Goal: Information Seeking & Learning: Compare options

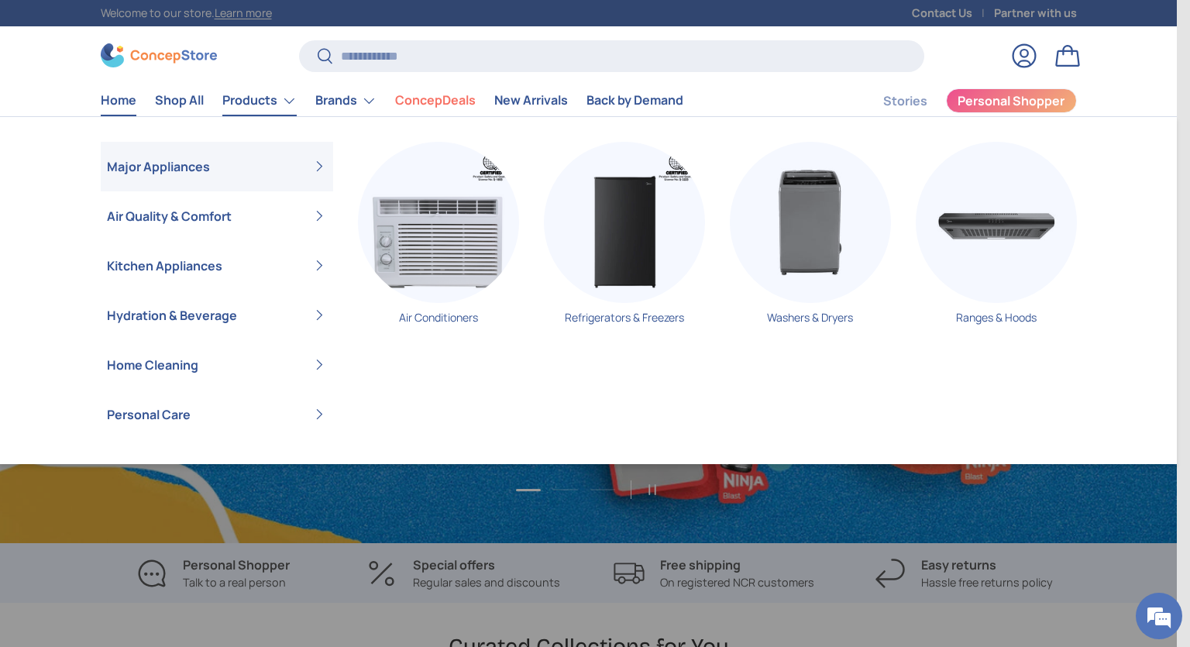
scroll to position [4007, 6334]
click at [255, 98] on link "Products" at bounding box center [259, 100] width 74 height 31
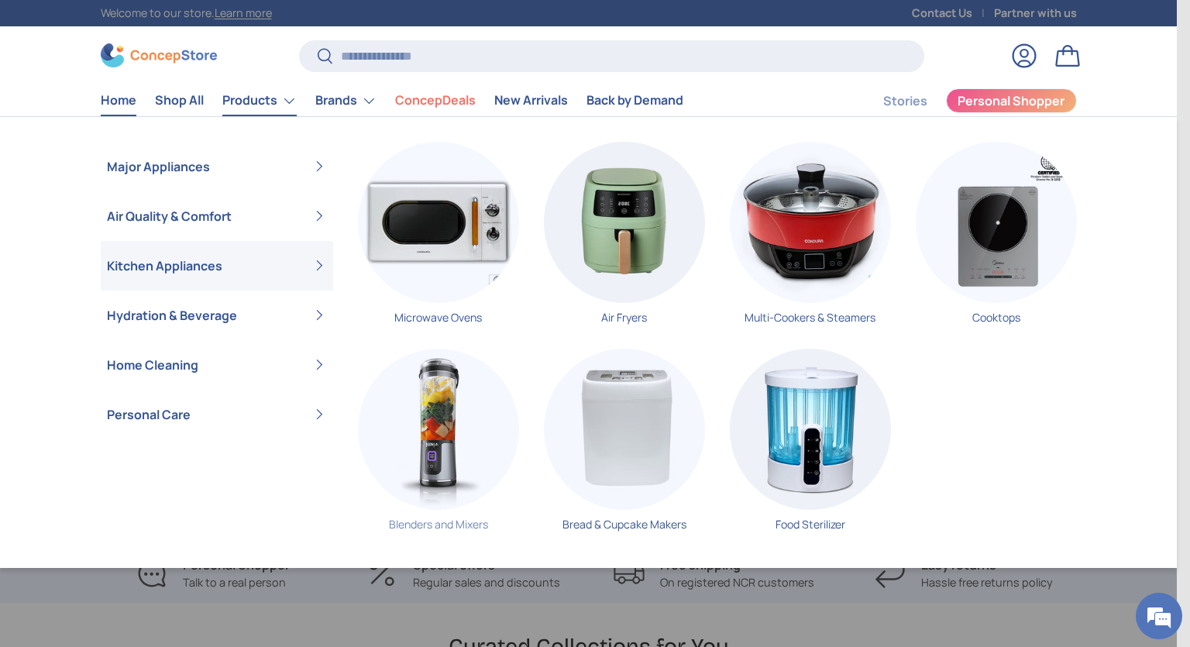
scroll to position [0, 1177]
click at [427, 454] on img "Primary" at bounding box center [438, 429] width 161 height 161
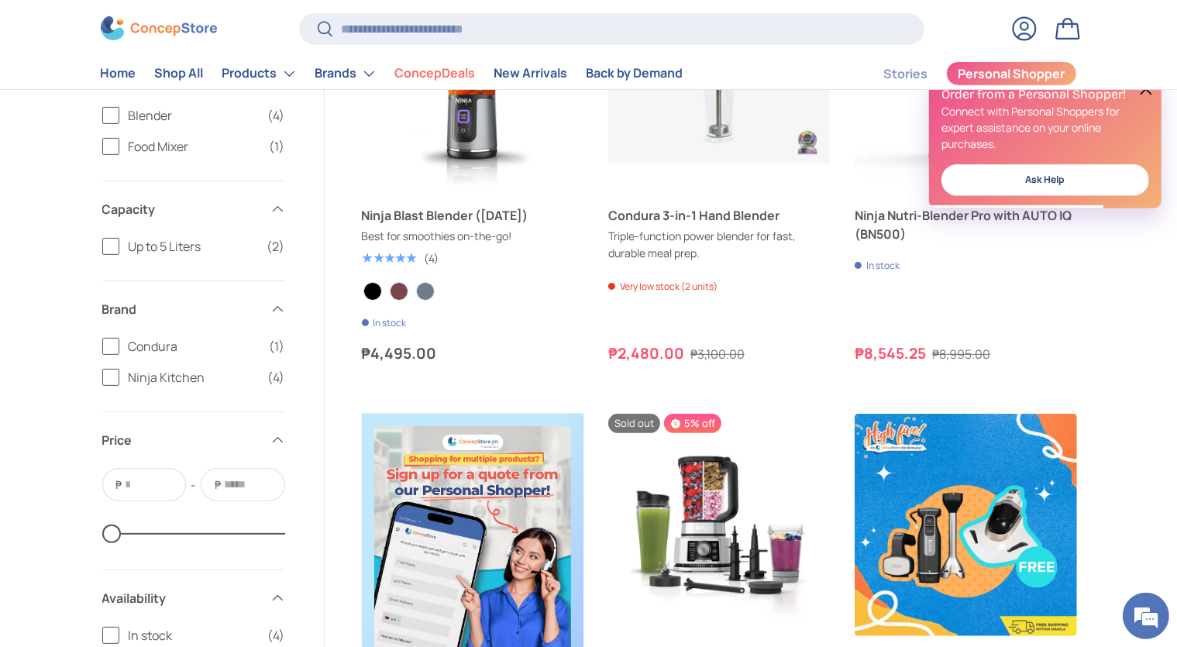
scroll to position [327, 0]
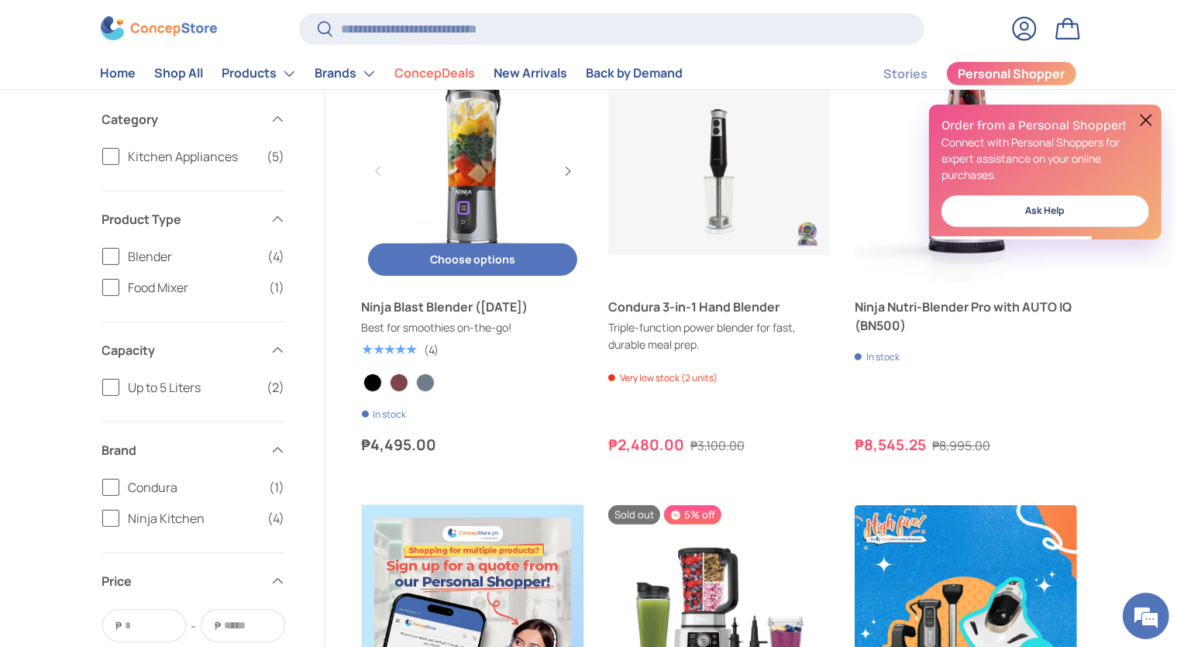
click at [466, 184] on link "Ninja Blast Blender (BC151)" at bounding box center [473, 171] width 222 height 222
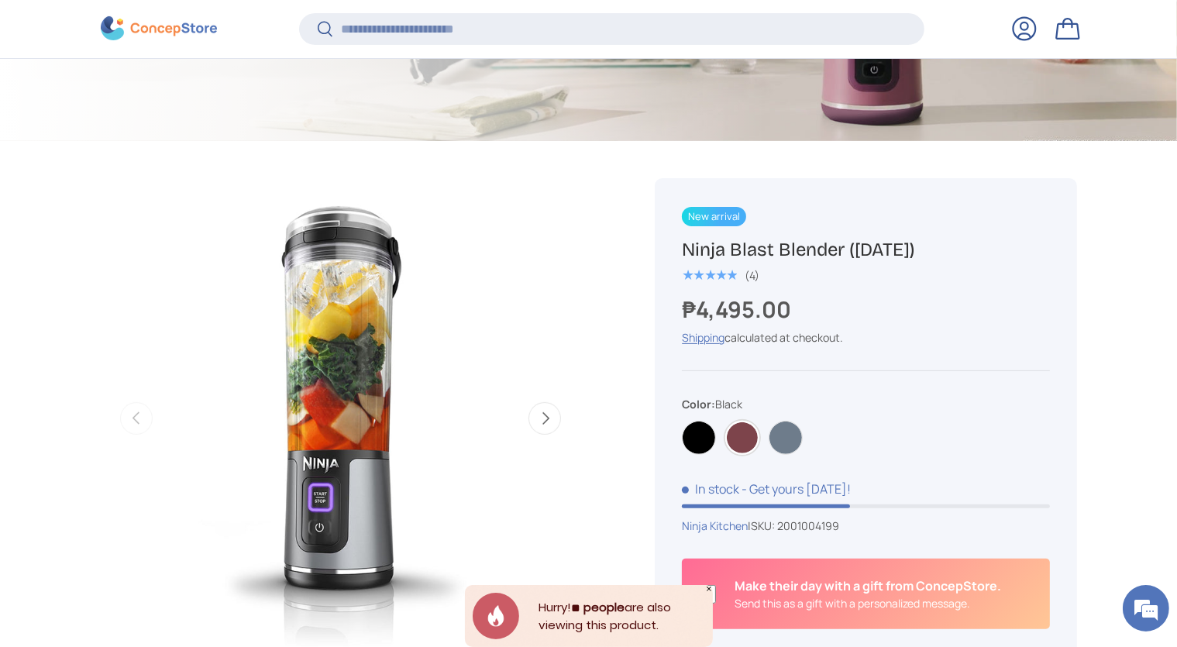
click at [738, 424] on label "Cranberry" at bounding box center [742, 438] width 34 height 34
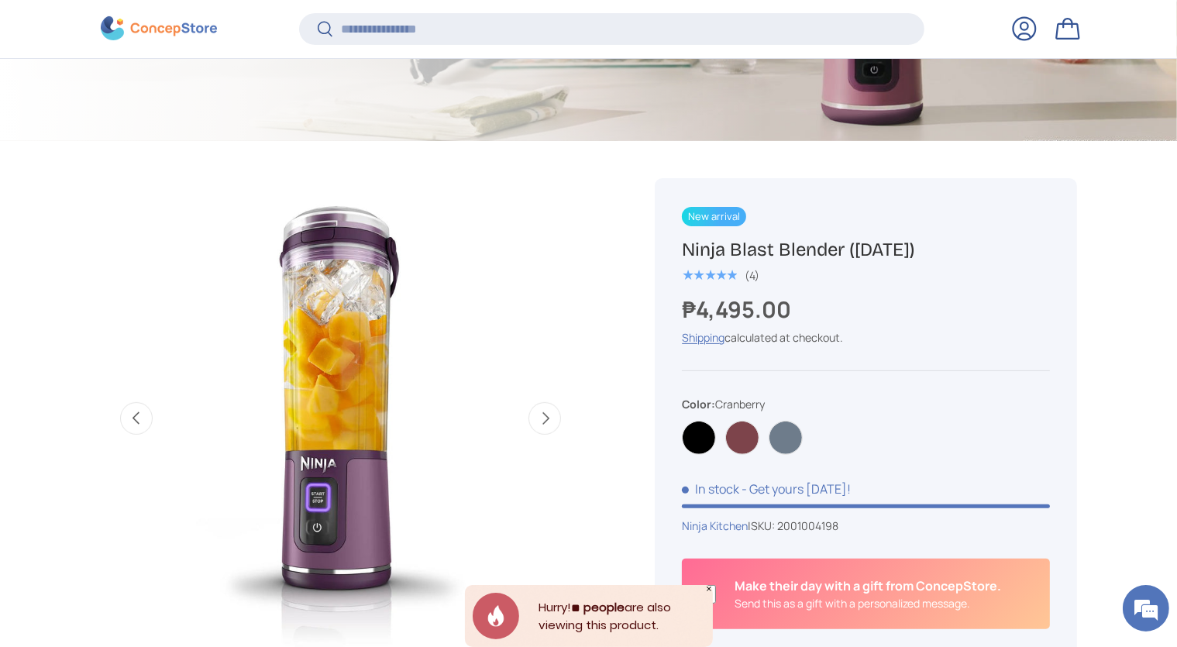
click at [769, 428] on div "Black [GEOGRAPHIC_DATA] Navy Blue" at bounding box center [865, 432] width 367 height 43
click at [786, 428] on label "Navy Blue" at bounding box center [786, 438] width 34 height 34
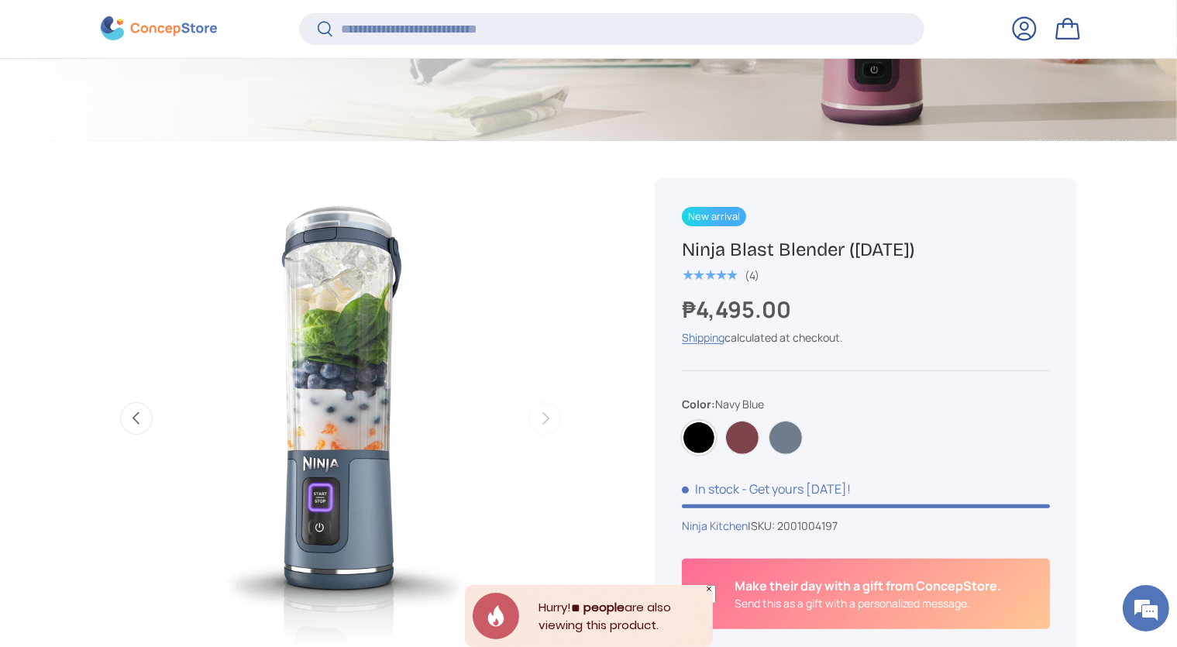
click at [702, 442] on label "Black" at bounding box center [699, 438] width 34 height 34
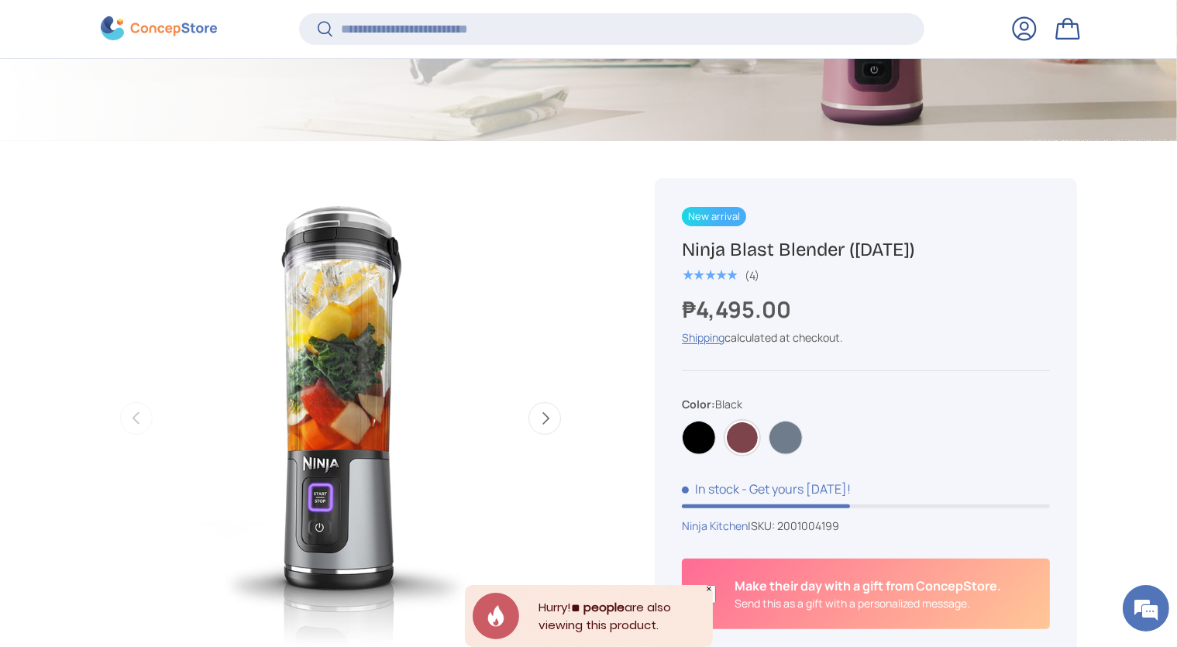
click at [742, 433] on label "Cranberry" at bounding box center [742, 438] width 34 height 34
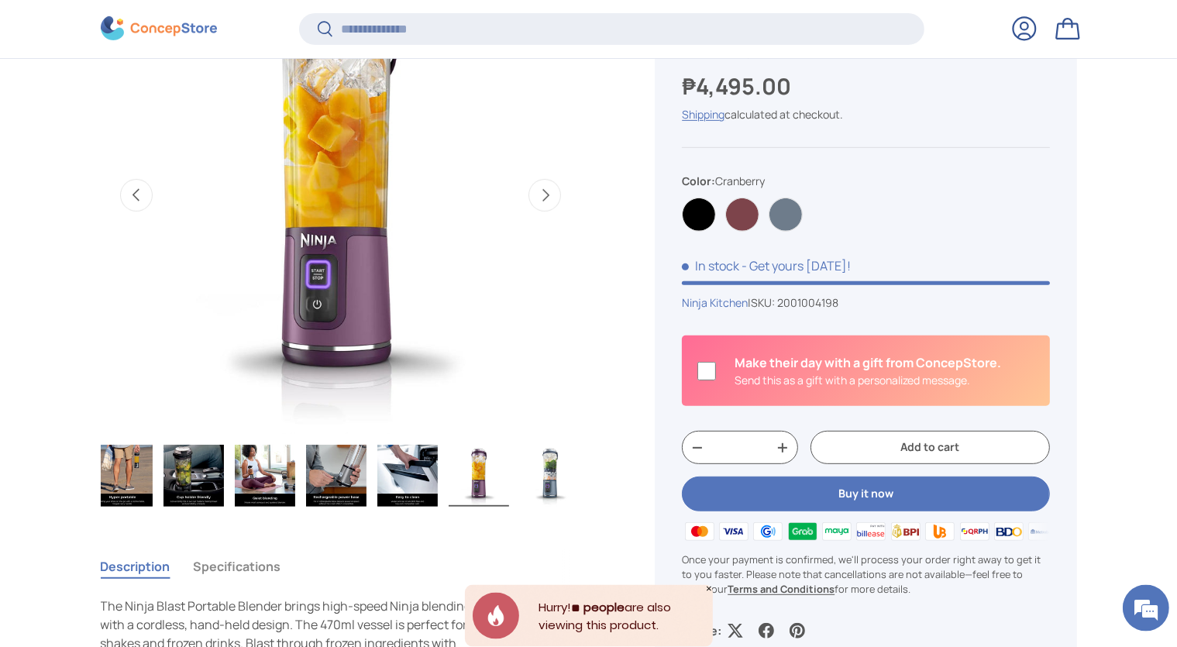
scroll to position [733, 0]
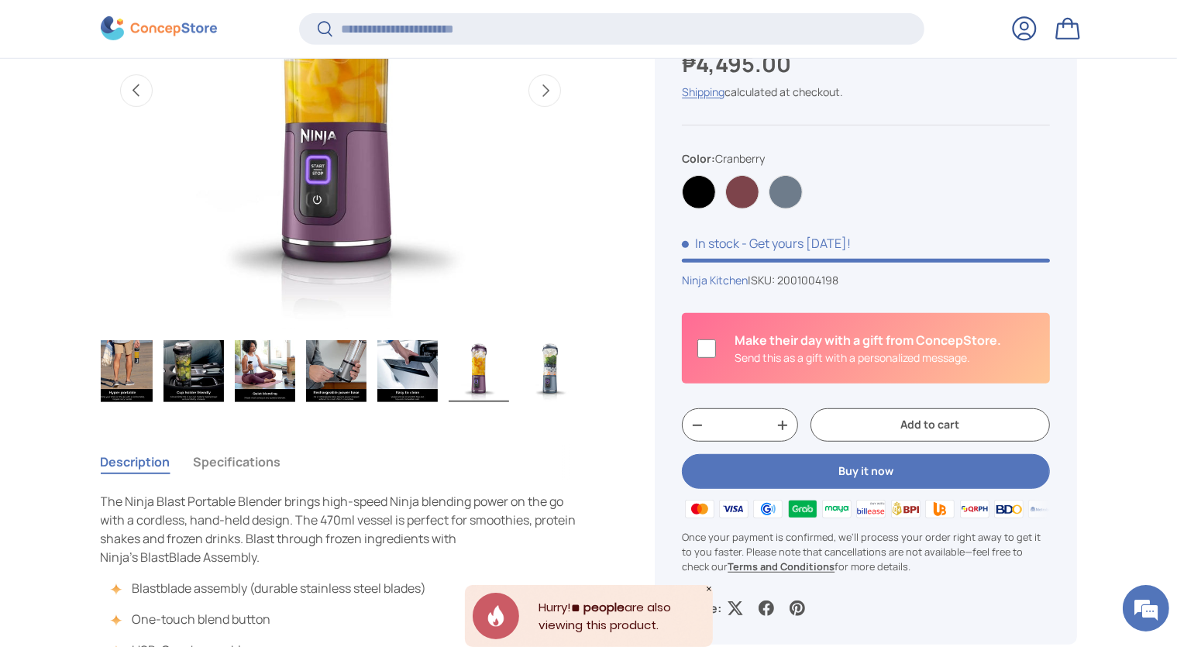
click at [531, 349] on img "Gallery Viewer" at bounding box center [550, 371] width 60 height 62
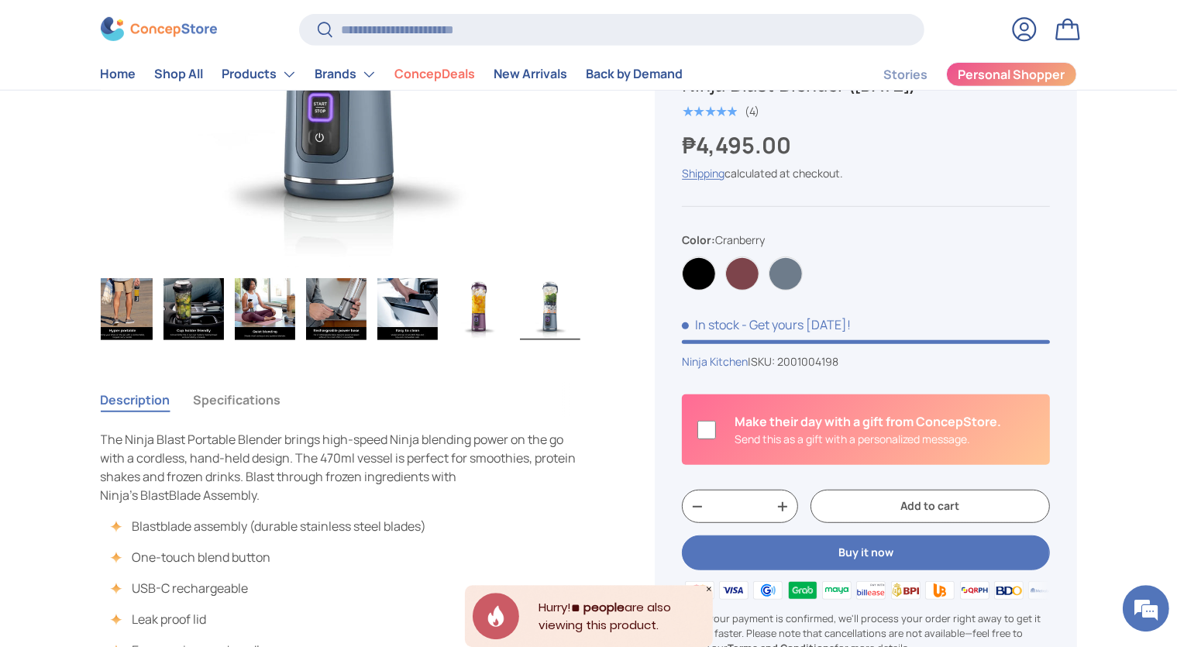
scroll to position [736, 0]
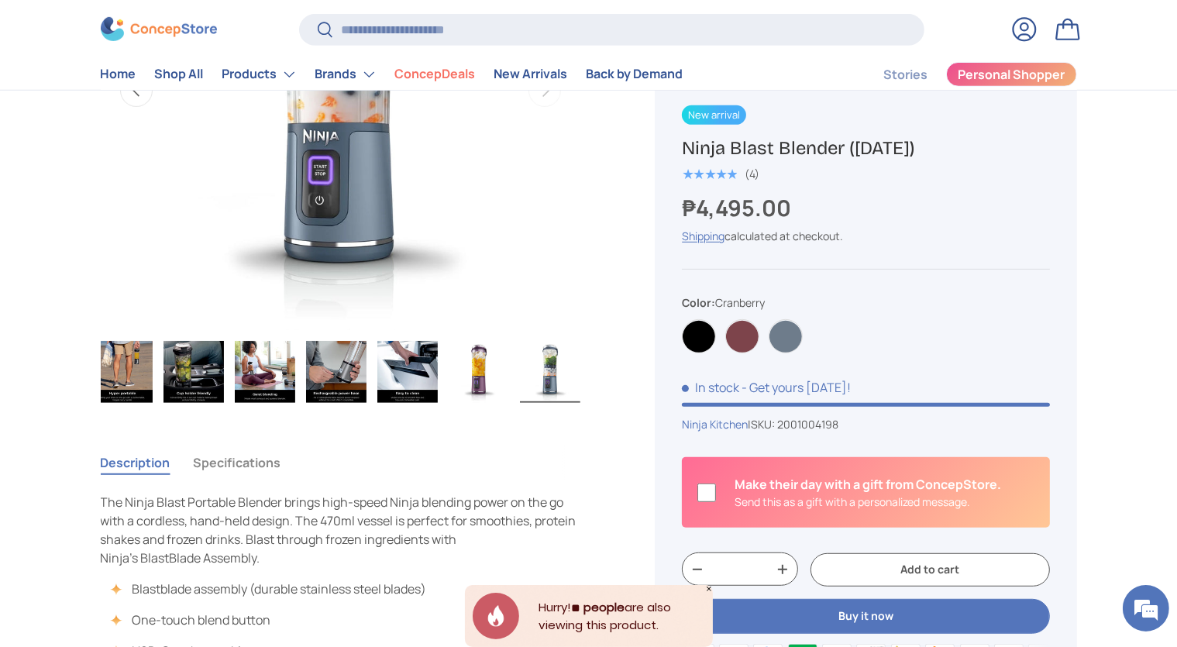
click at [345, 384] on img "Gallery Viewer" at bounding box center [336, 372] width 60 height 62
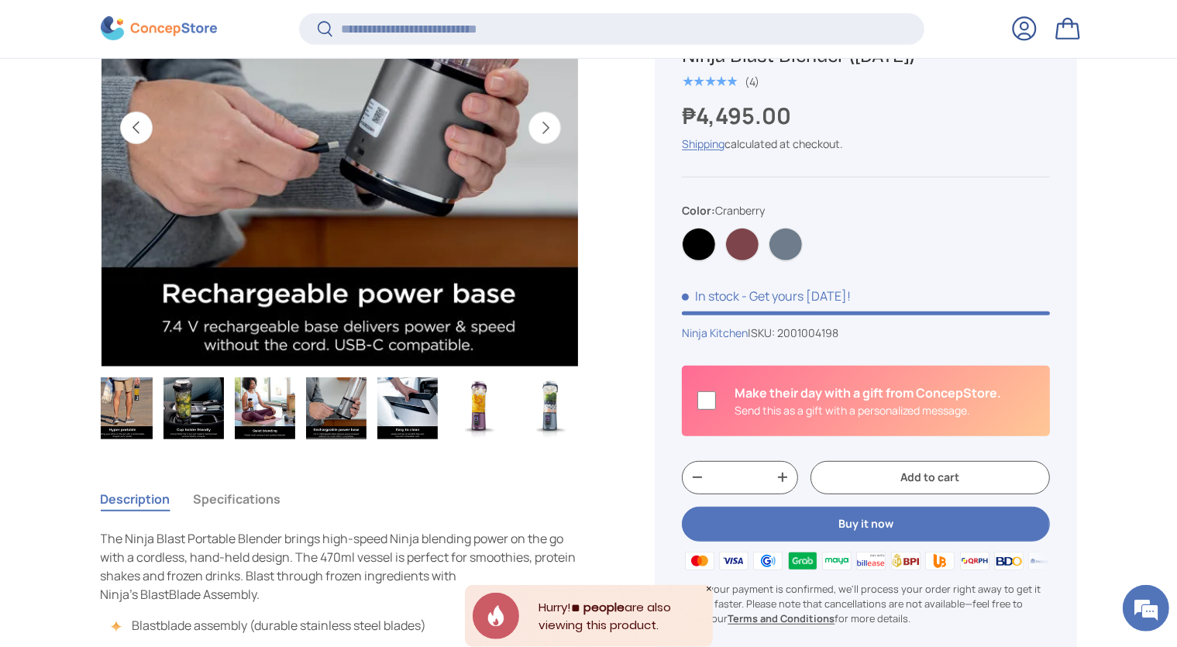
scroll to position [733, 0]
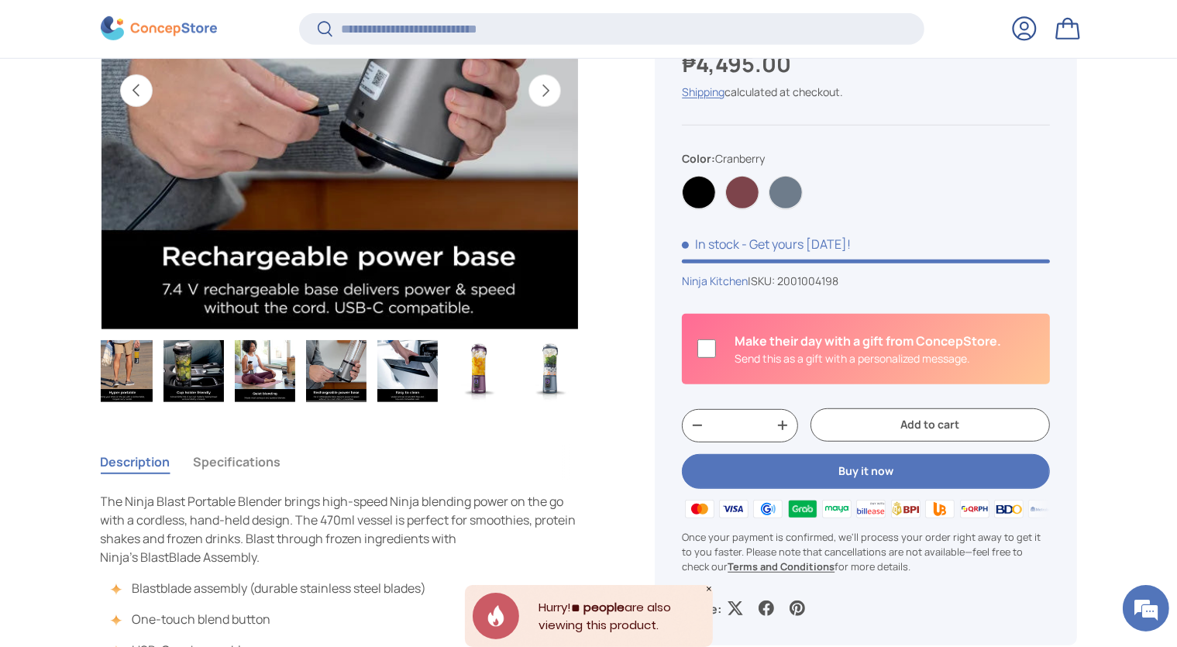
click at [435, 392] on img "Gallery Viewer" at bounding box center [407, 371] width 60 height 62
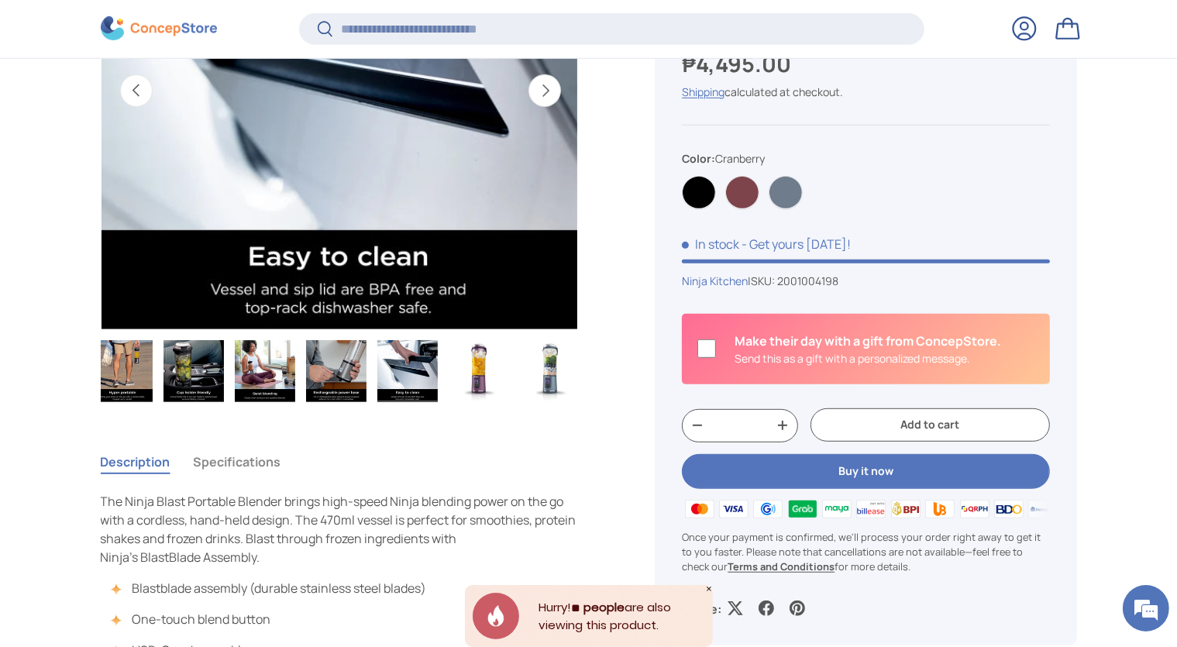
click at [476, 377] on img "Gallery Viewer" at bounding box center [479, 371] width 60 height 62
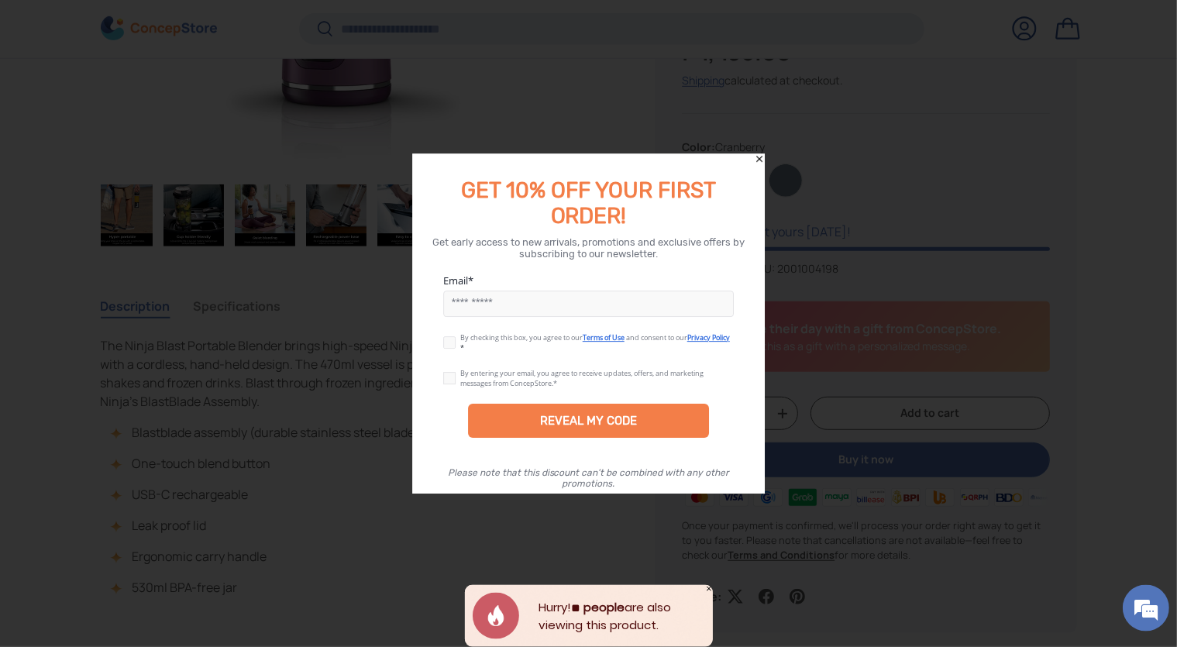
scroll to position [654, 0]
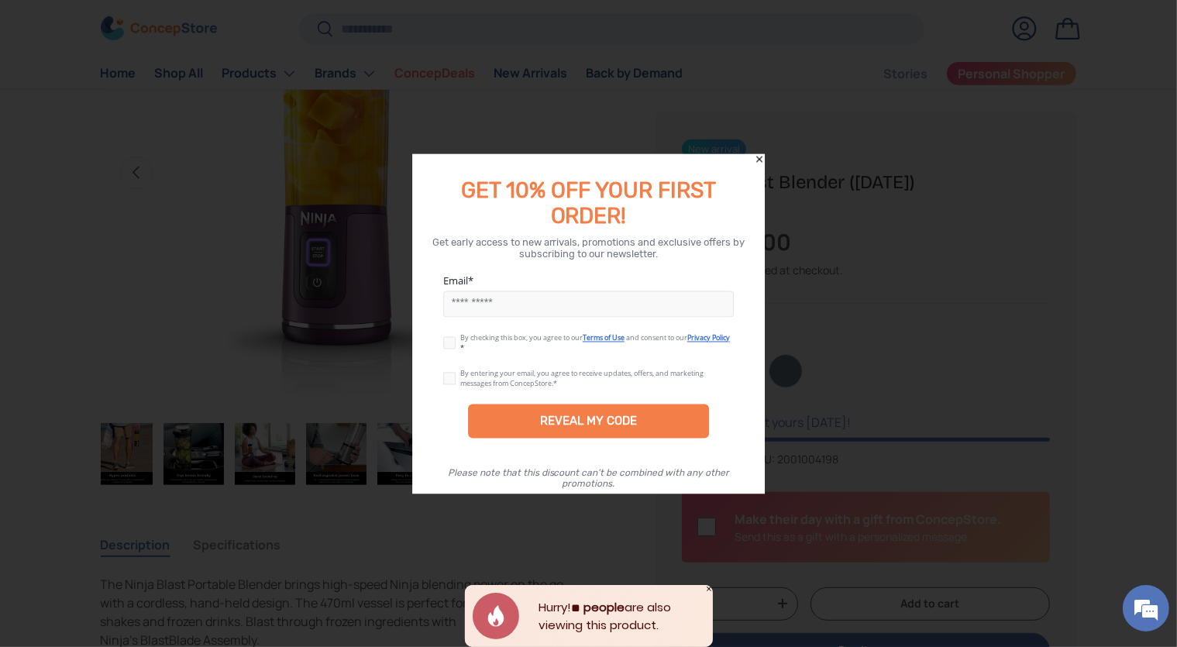
click at [764, 160] on icon "Close" at bounding box center [759, 158] width 11 height 11
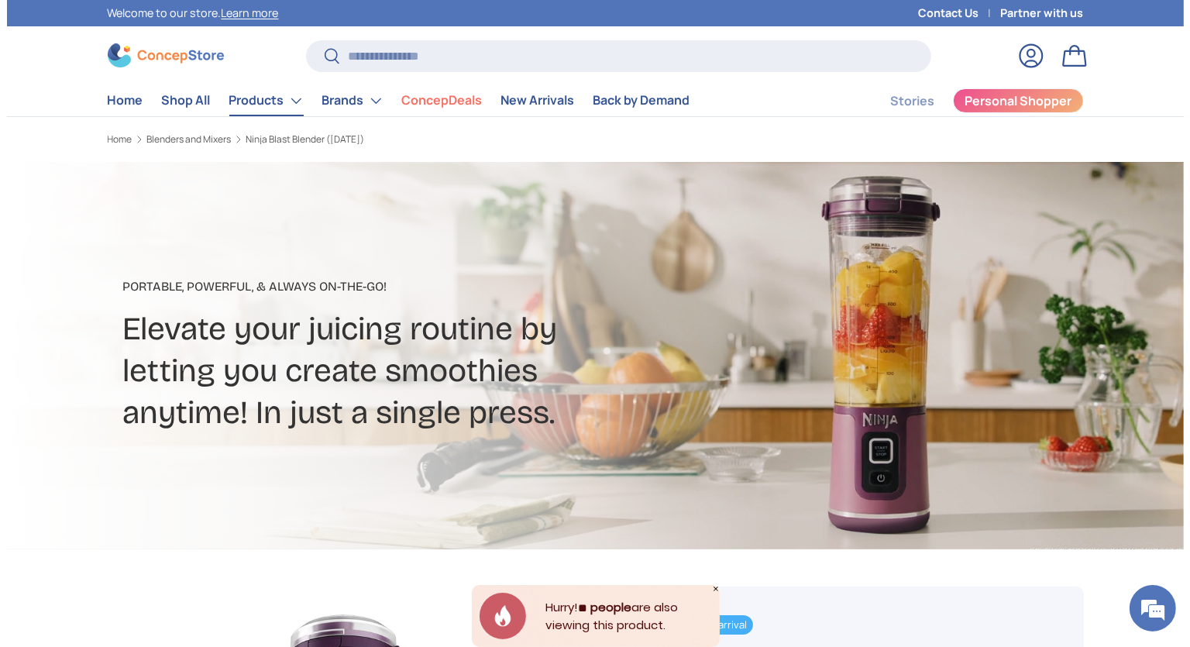
scroll to position [0, 366]
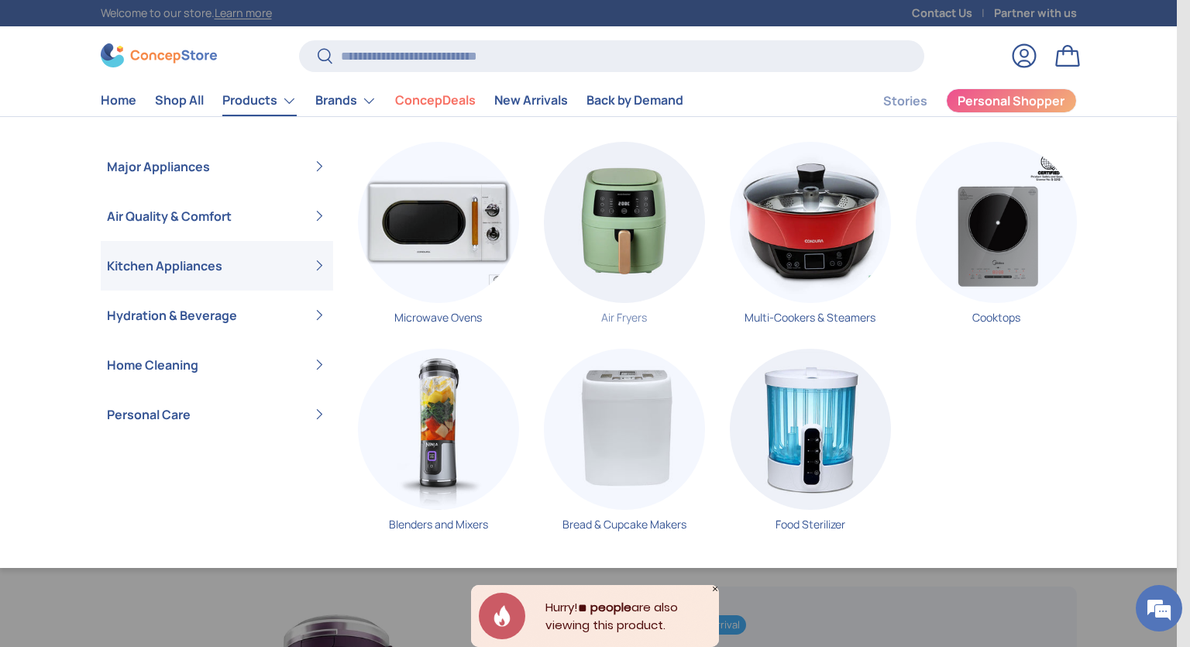
click at [603, 229] on img "Primary" at bounding box center [624, 222] width 161 height 161
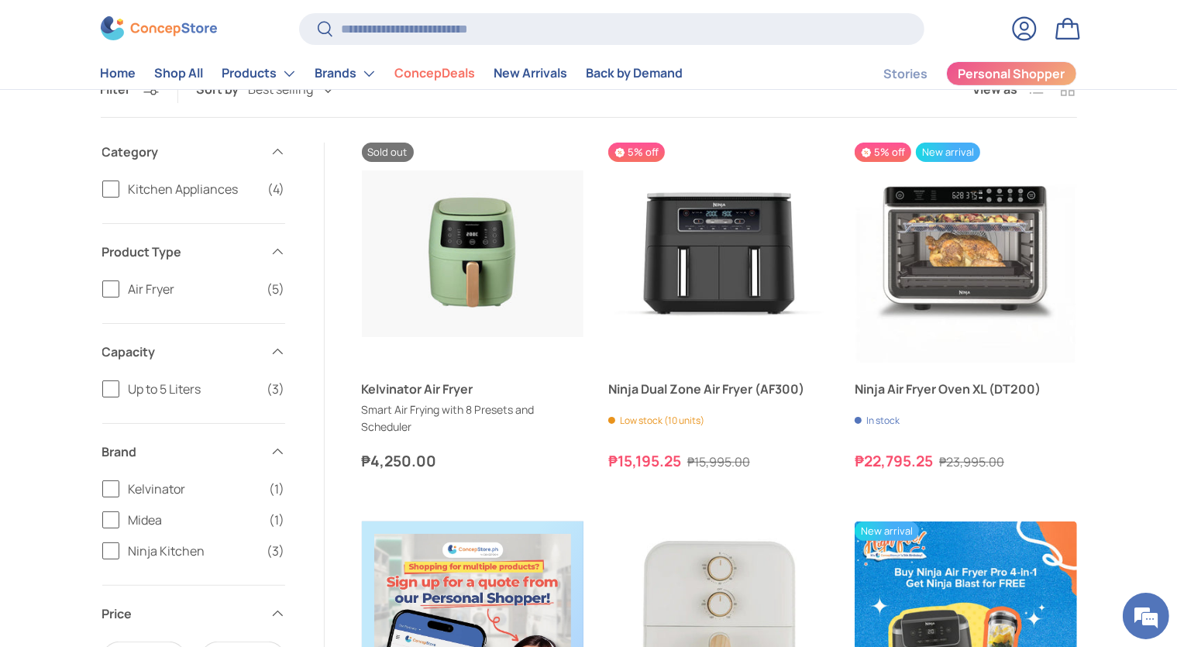
scroll to position [245, 0]
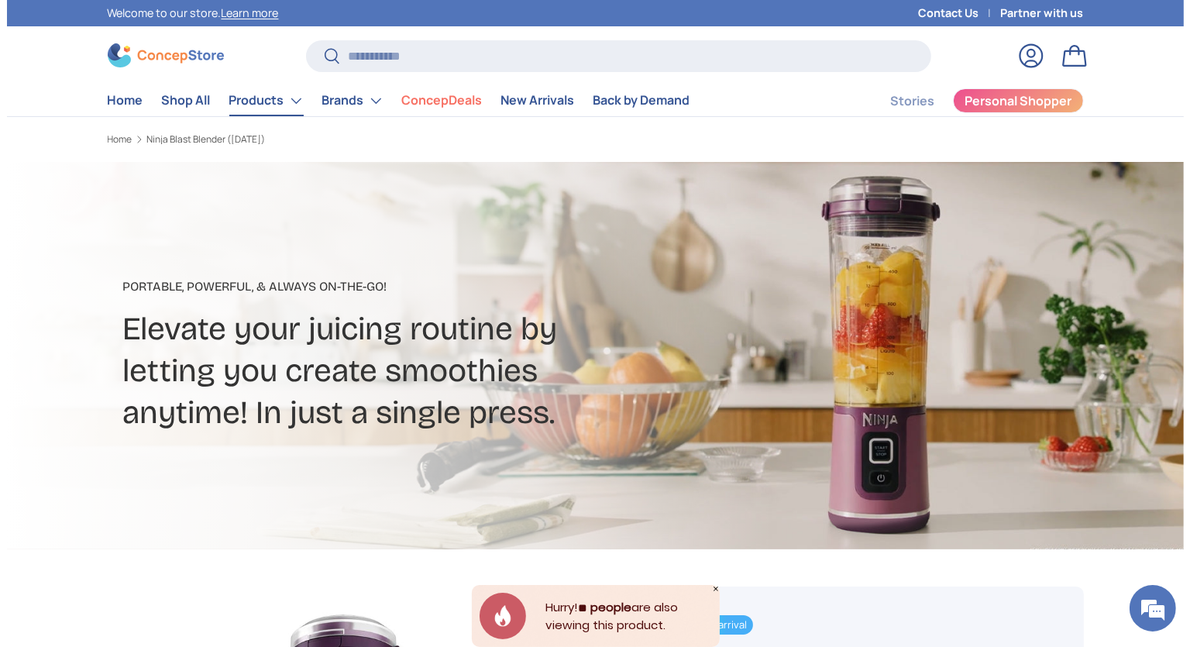
scroll to position [0, 366]
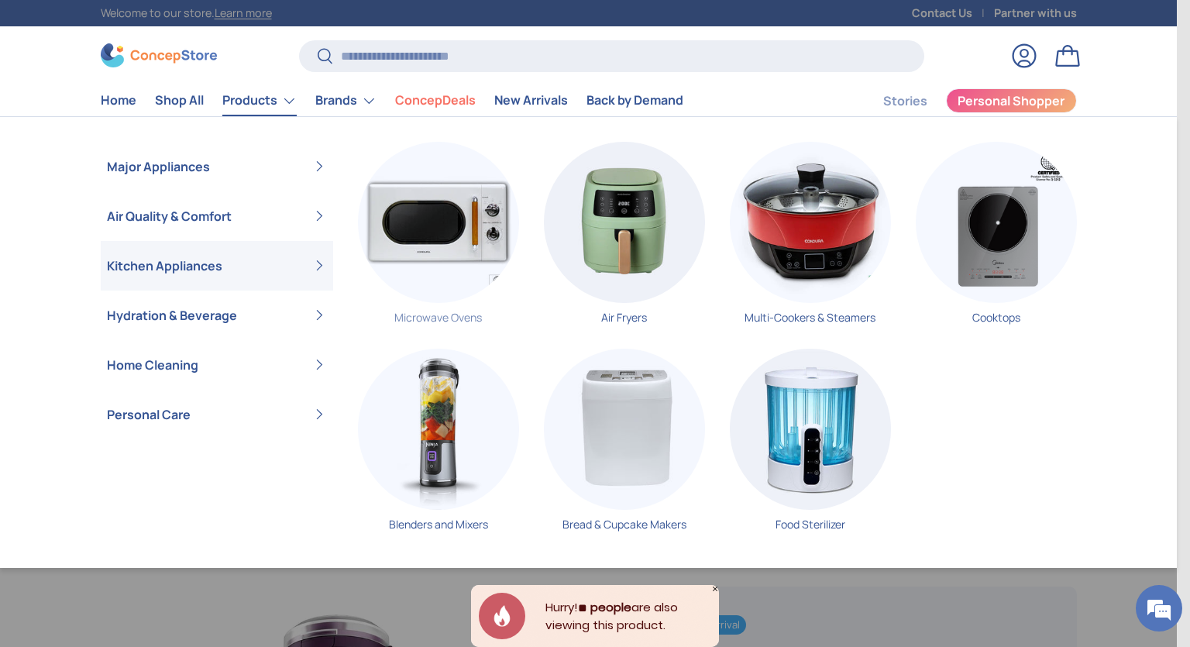
click at [449, 201] on img "Primary" at bounding box center [438, 222] width 161 height 161
